Goal: Communication & Community: Answer question/provide support

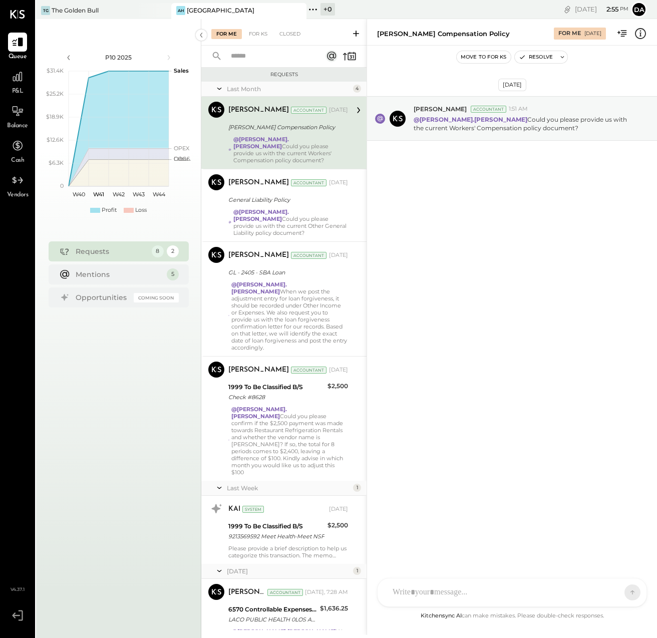
scroll to position [192, 0]
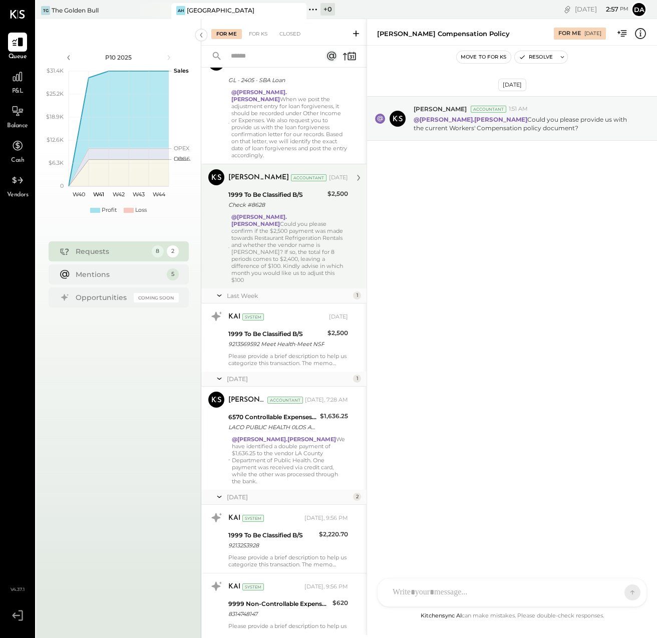
click at [287, 219] on div "@[PERSON_NAME].[PERSON_NAME] Could you please confirm if the $2,500 payment was…" at bounding box center [289, 248] width 117 height 70
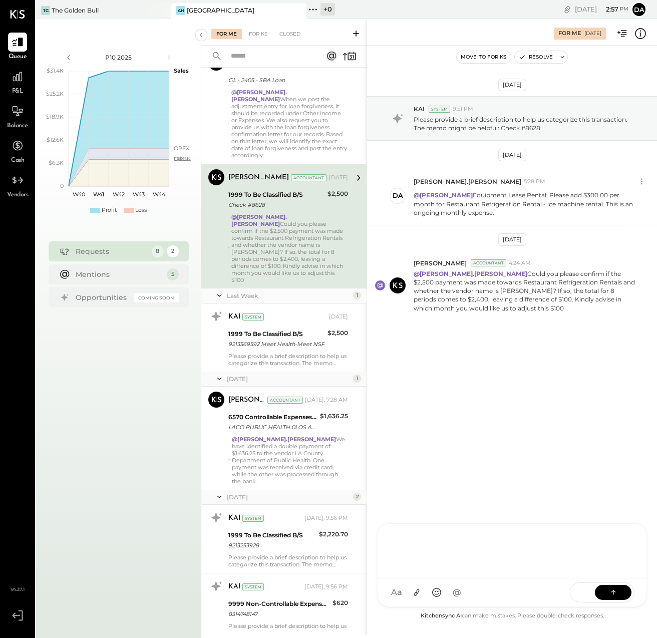
click at [407, 591] on div "J [PERSON_NAME] [PERSON_NAME] D [PERSON_NAME].[PERSON_NAME] B becerrilj1992 JS …" at bounding box center [512, 565] width 270 height 84
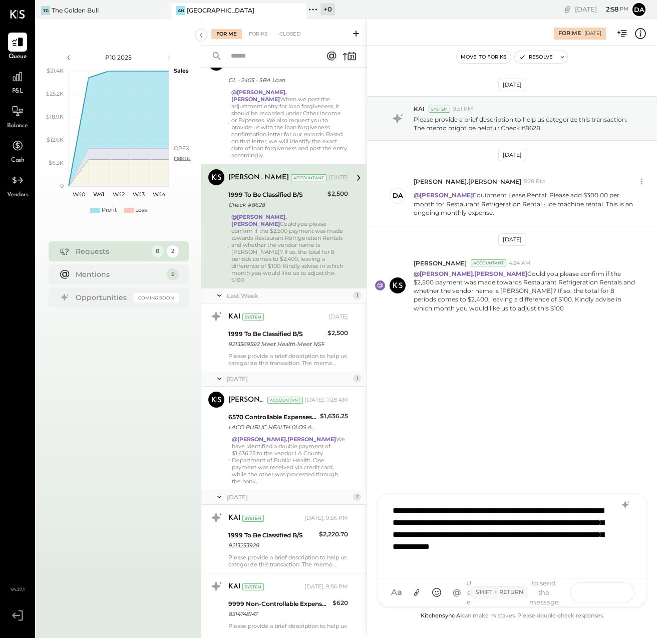
click at [613, 592] on icon at bounding box center [613, 592] width 1 height 4
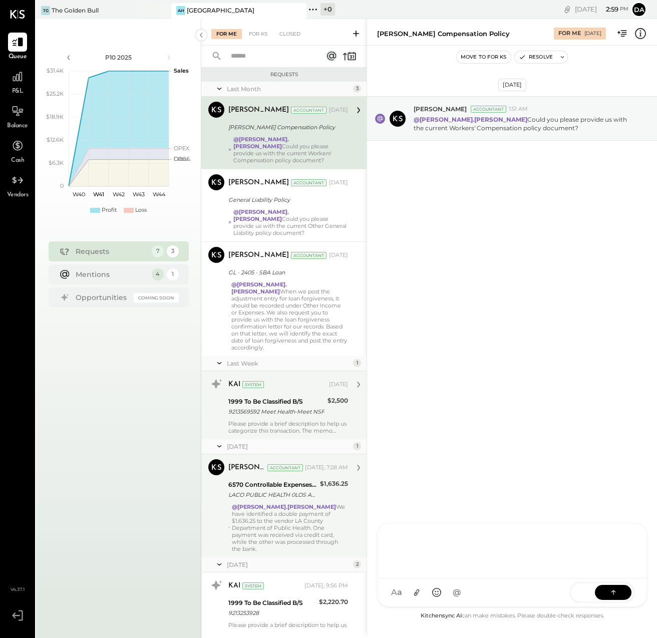
click at [281, 396] on div "1999 To Be Classified B/S" at bounding box center [276, 401] width 96 height 10
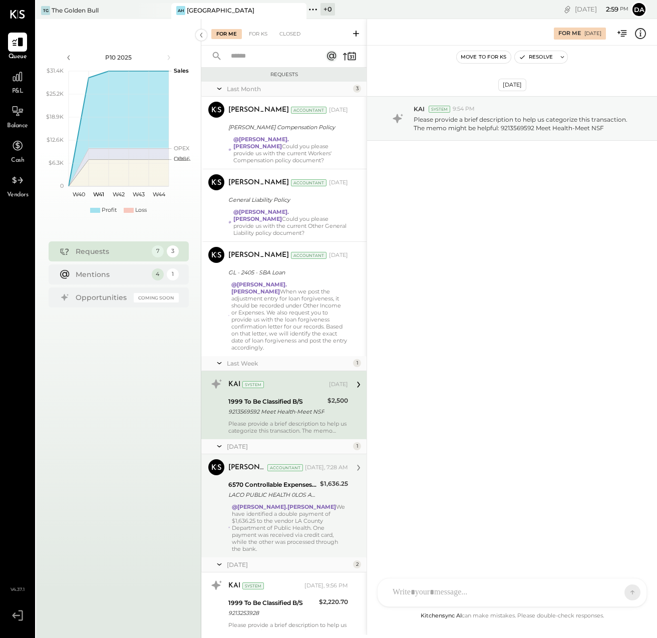
click at [408, 589] on div at bounding box center [502, 592] width 231 height 22
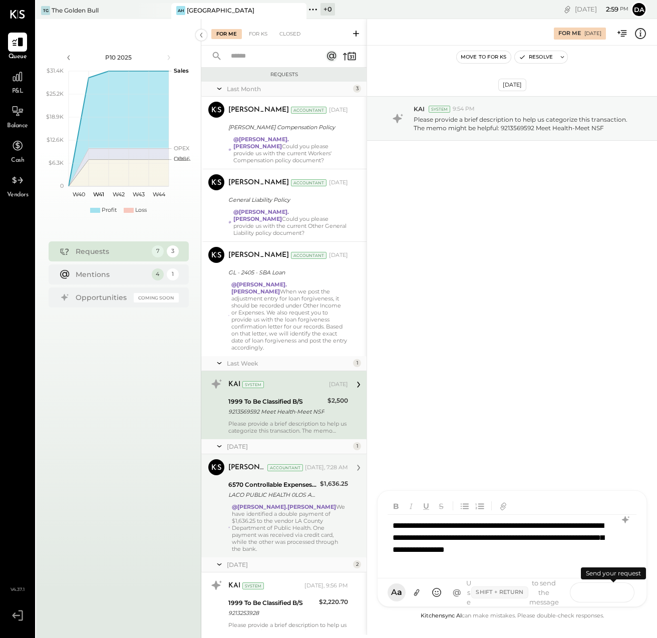
click at [612, 589] on icon at bounding box center [613, 592] width 10 height 10
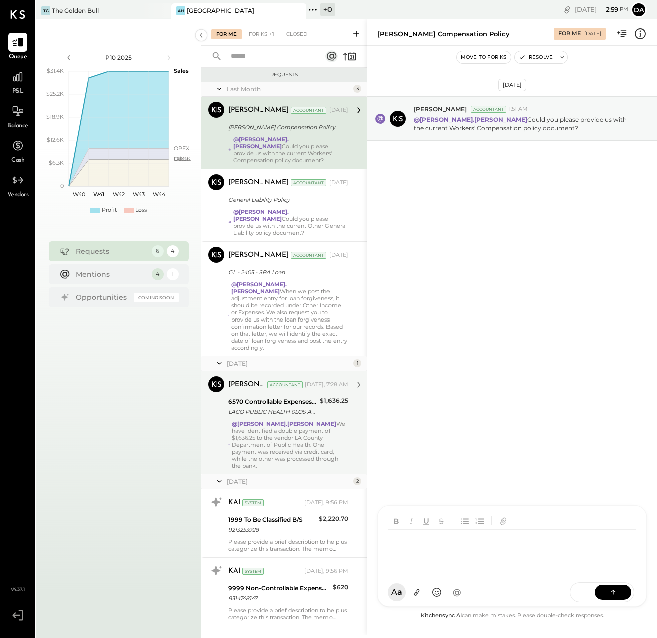
click at [289, 396] on div "6570 Controllable Expenses:General & Administrative Expenses:License & Permits" at bounding box center [272, 401] width 89 height 10
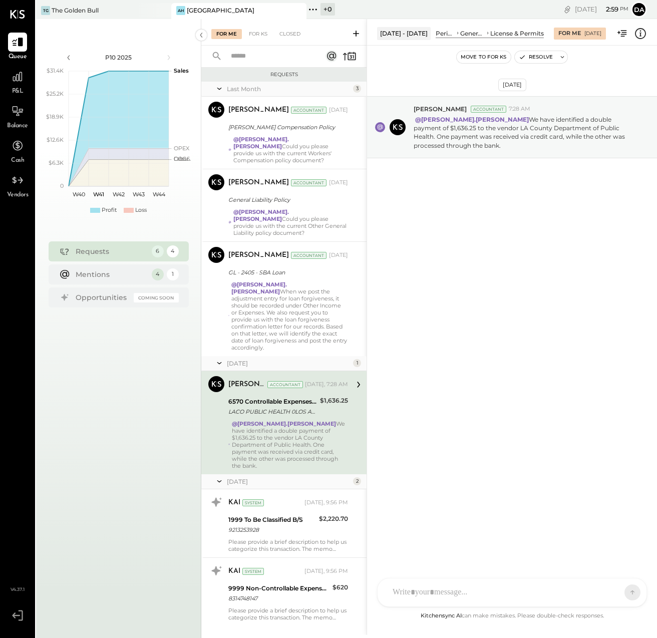
click at [299, 396] on div "6570 Controllable Expenses:General & Administrative Expenses:License & Permits" at bounding box center [272, 401] width 89 height 10
click at [410, 590] on div at bounding box center [511, 592] width 269 height 28
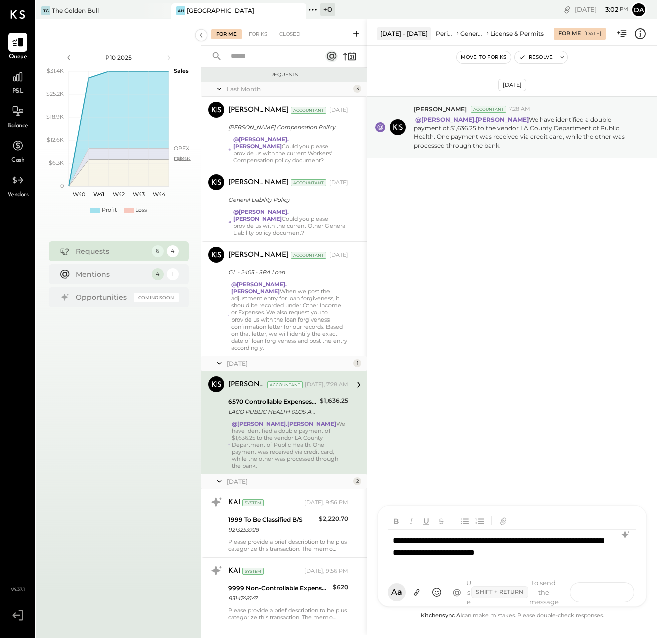
click at [612, 594] on icon at bounding box center [613, 592] width 10 height 10
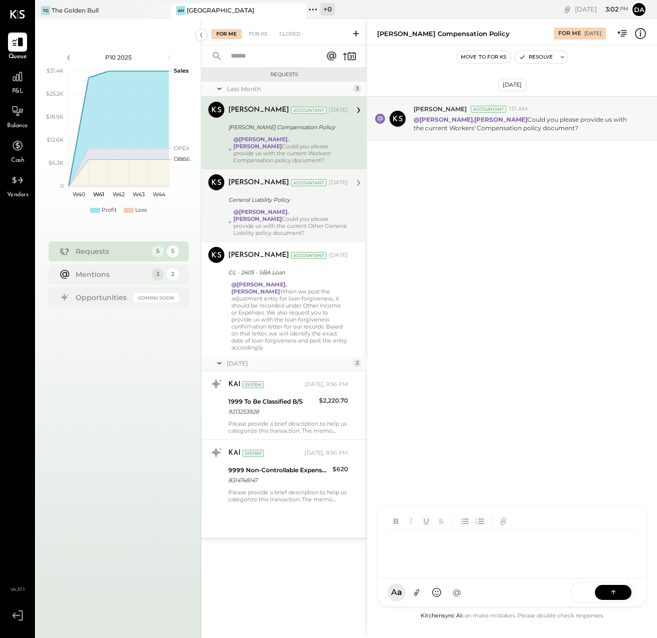
click at [250, 195] on div "General Liability Policy" at bounding box center [286, 200] width 117 height 10
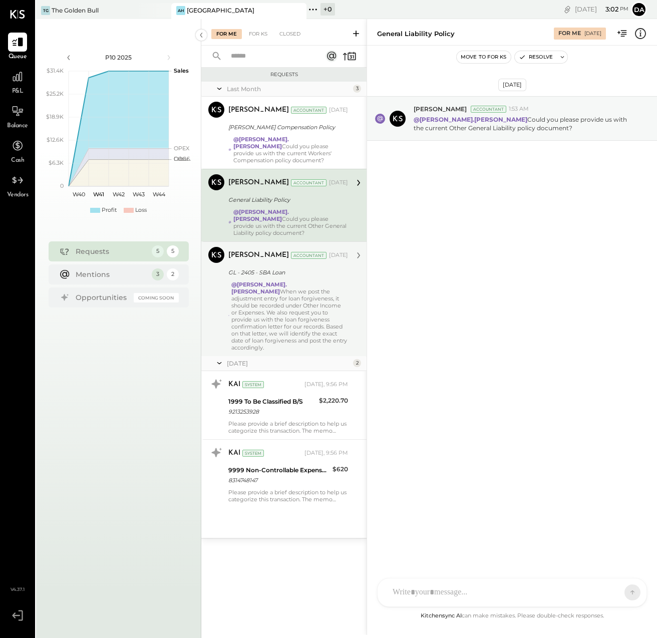
click at [261, 288] on div "@[PERSON_NAME].[PERSON_NAME] When we post the adjustment entry for loan forgive…" at bounding box center [289, 316] width 117 height 70
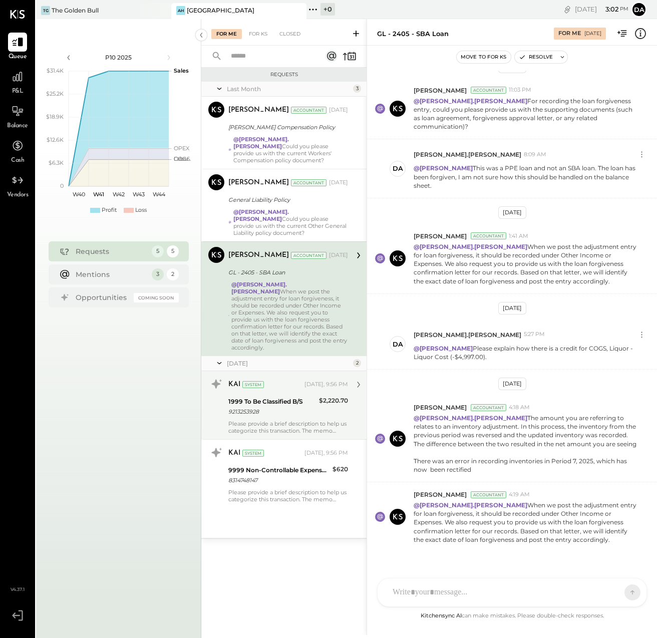
click at [285, 379] on div "KAI System" at bounding box center [265, 384] width 74 height 10
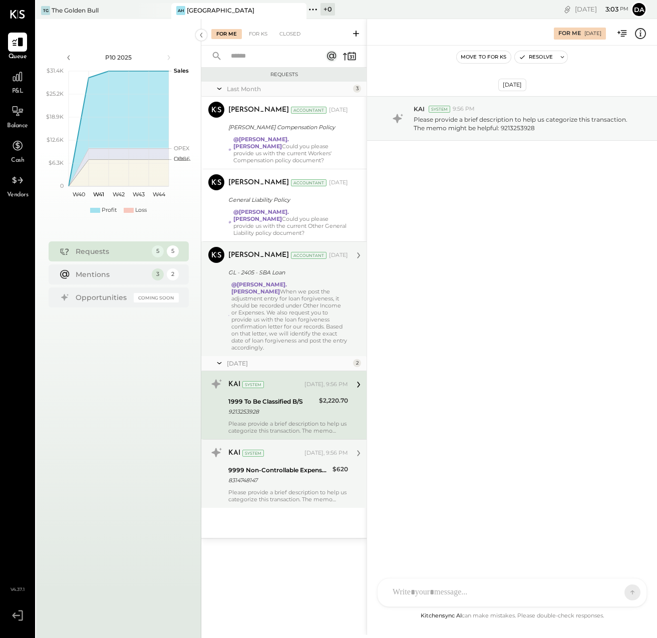
click at [276, 465] on div "9999 Non-Controllable Expenses:Other Income and Expenses:To Be Classified" at bounding box center [278, 470] width 101 height 10
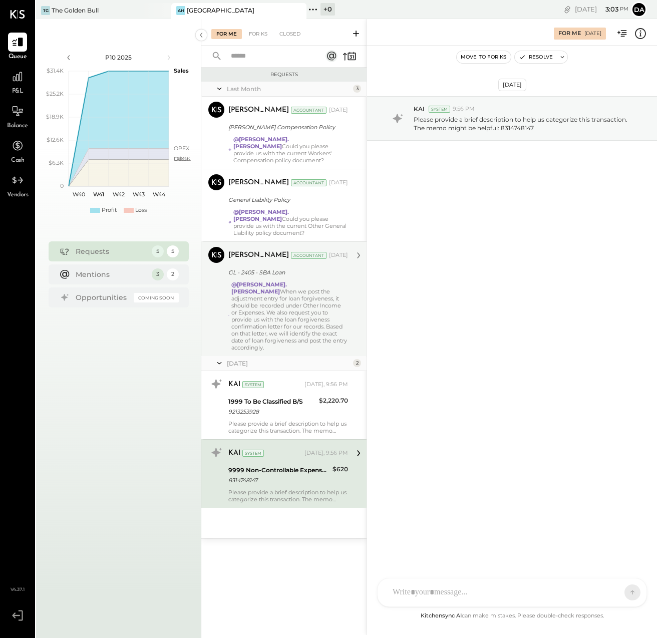
click at [410, 589] on div at bounding box center [502, 592] width 231 height 22
click at [619, 592] on button at bounding box center [613, 591] width 37 height 15
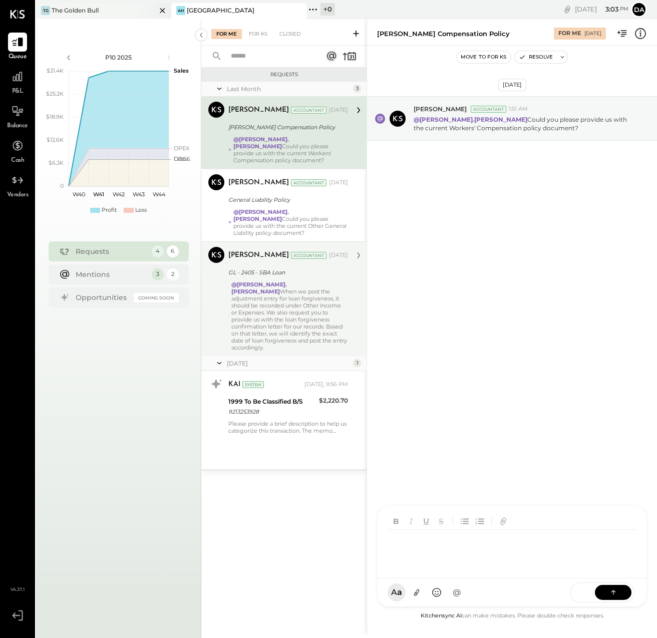
click at [109, 14] on div "TG The Golden Bull" at bounding box center [96, 10] width 120 height 9
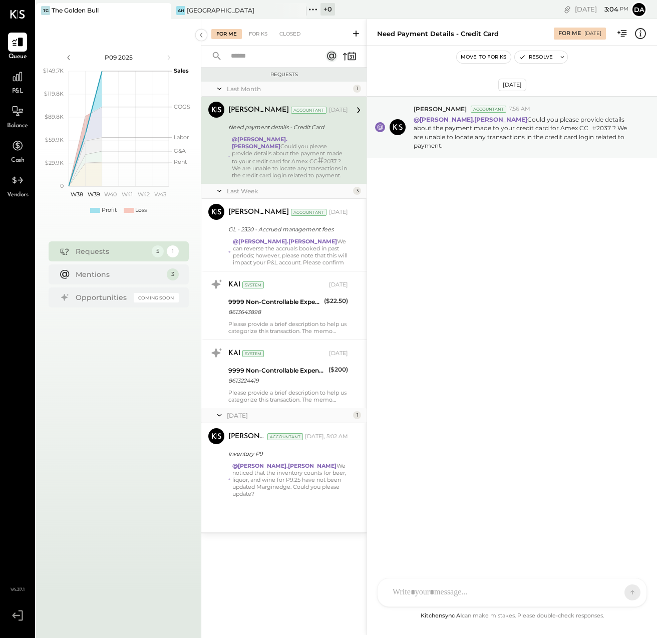
click at [409, 592] on div "[PERSON_NAME] [PERSON_NAME] [PERSON_NAME] D [PERSON_NAME].[PERSON_NAME] [PERSON…" at bounding box center [512, 592] width 270 height 29
click at [621, 592] on button at bounding box center [613, 591] width 37 height 15
